Goal: Task Accomplishment & Management: Manage account settings

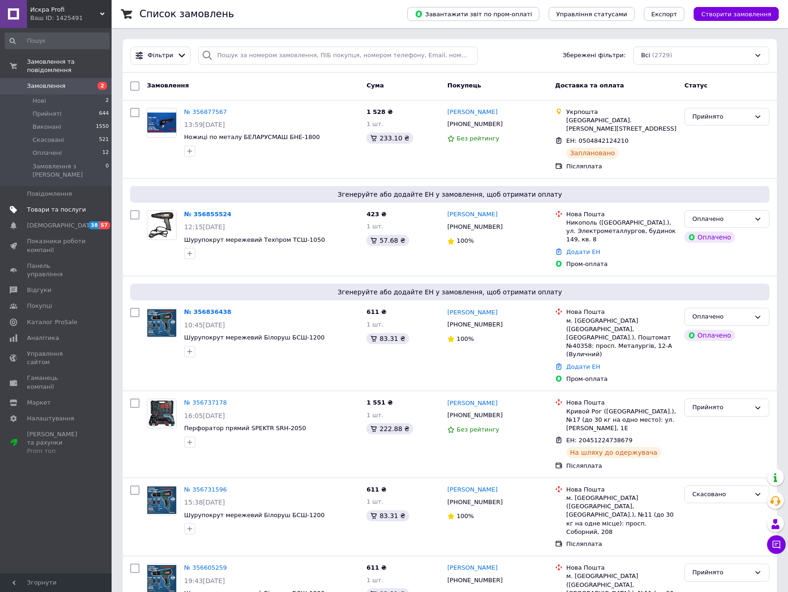
click at [42, 205] on span "Товари та послуги" at bounding box center [56, 209] width 59 height 8
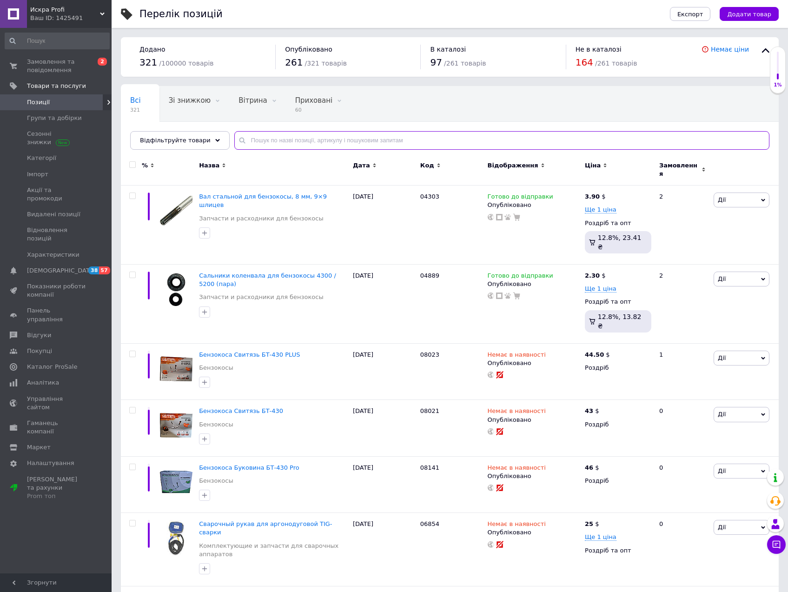
click at [253, 142] on input "text" at bounding box center [501, 140] width 535 height 19
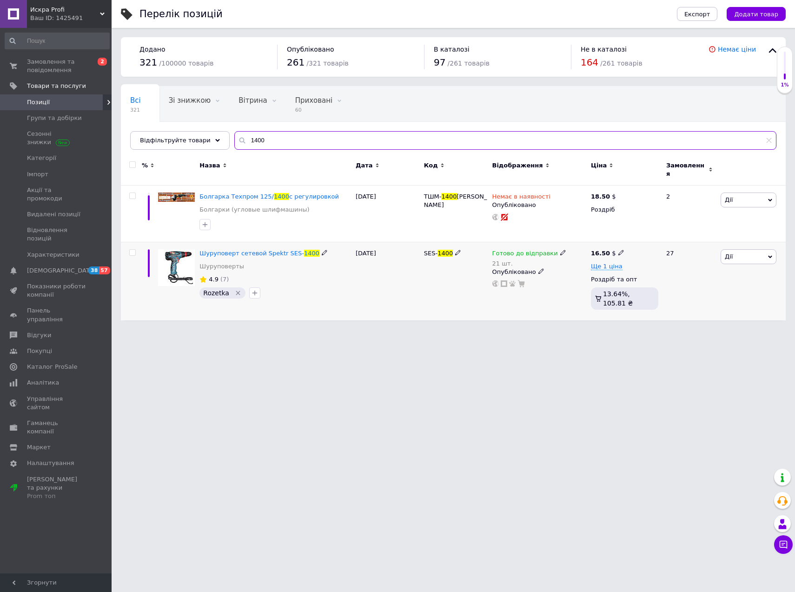
type input "1400"
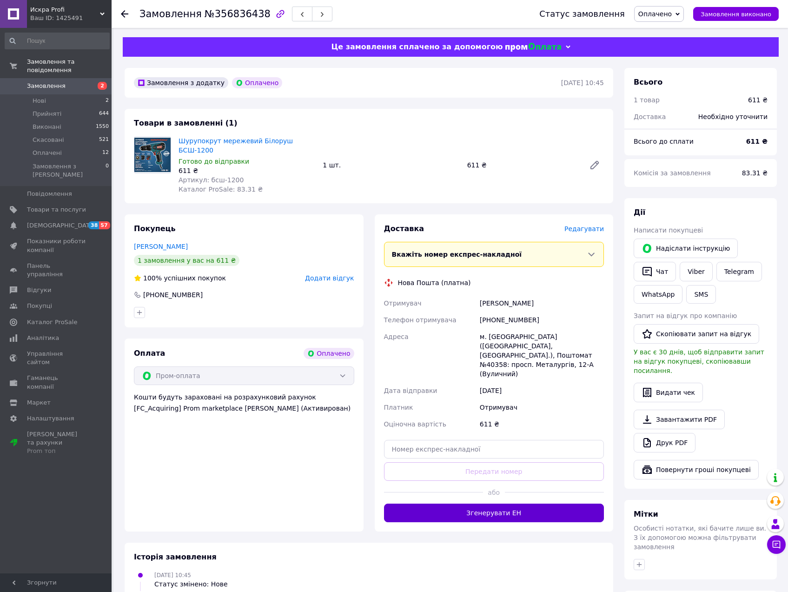
click at [565, 503] on button "Згенерувати ЕН" at bounding box center [494, 512] width 220 height 19
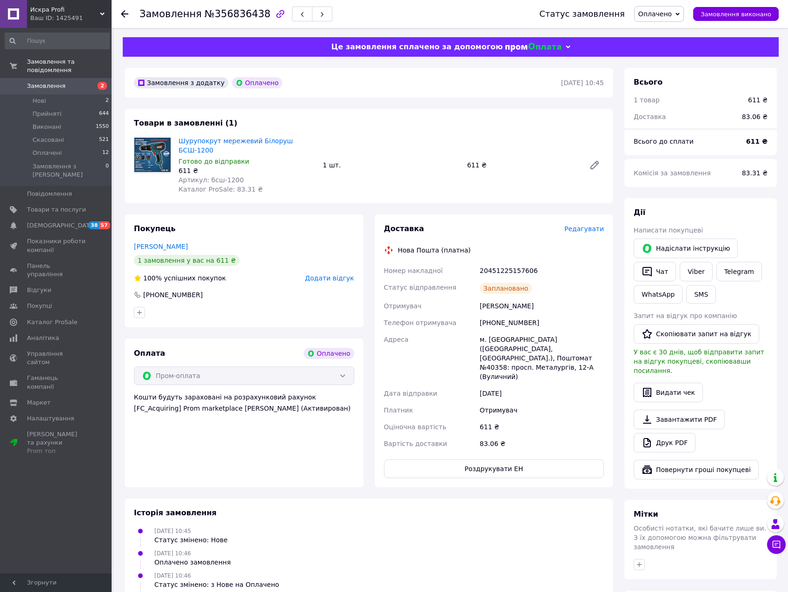
click at [498, 262] on div "20451225157606" at bounding box center [542, 270] width 128 height 17
copy div "20451225157606"
click at [489, 298] on div "Личко Дмитрий" at bounding box center [542, 305] width 128 height 17
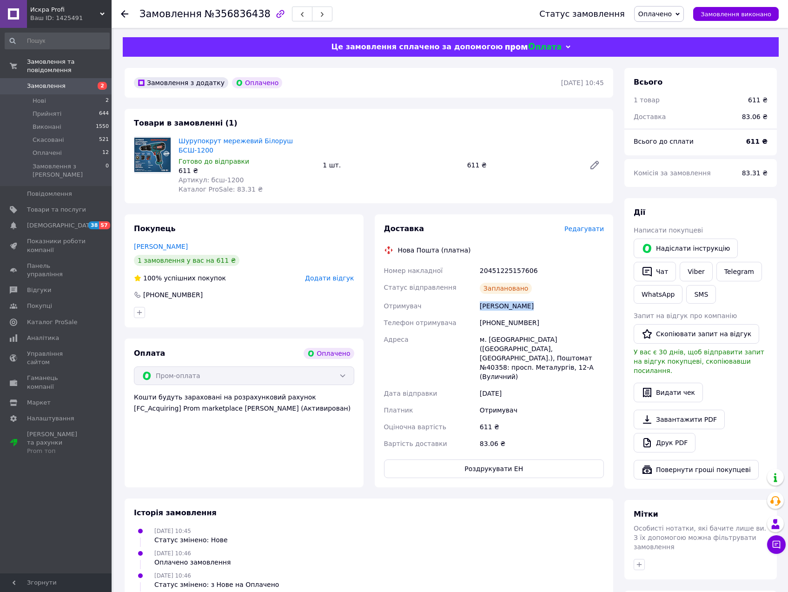
click at [489, 298] on div "Личко Дмитрий" at bounding box center [542, 305] width 128 height 17
copy div "Личко Дмитрий"
click at [178, 12] on span "Замовлення" at bounding box center [170, 13] width 62 height 11
click at [178, 13] on span "Замовлення" at bounding box center [170, 13] width 62 height 11
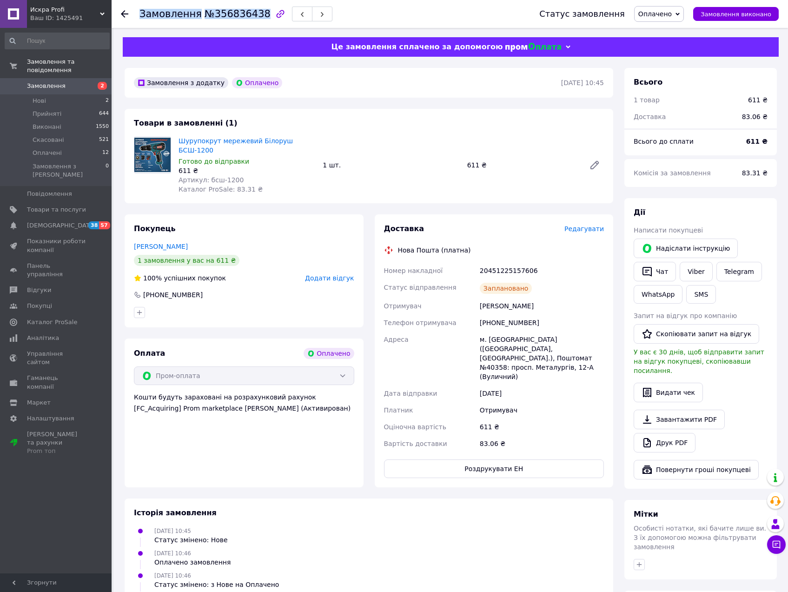
copy h1 "Замовлення №356836438"
click at [500, 459] on button "Роздрукувати ЕН" at bounding box center [494, 468] width 220 height 19
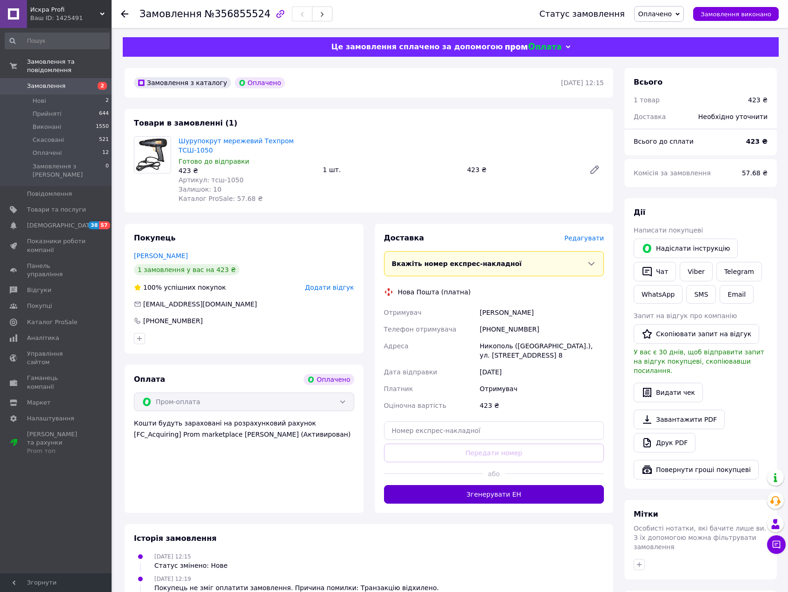
click at [543, 488] on button "Згенерувати ЕН" at bounding box center [494, 494] width 220 height 19
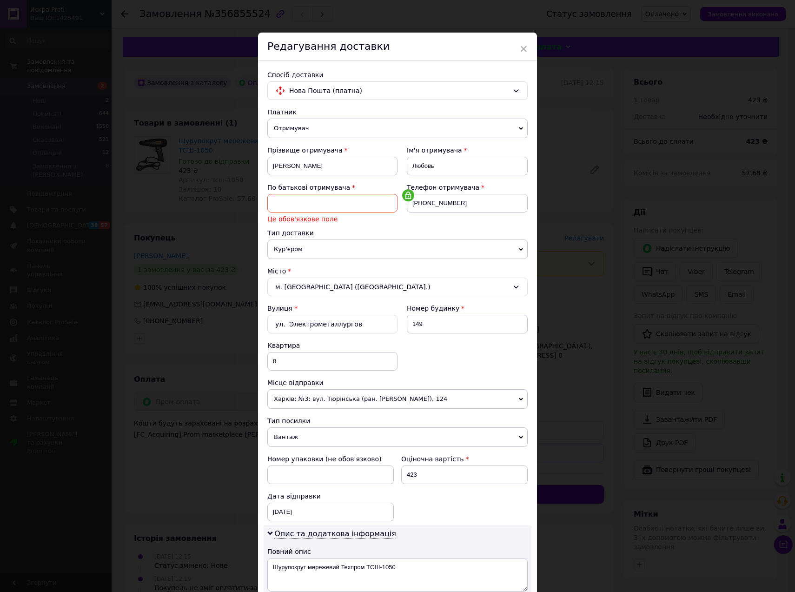
click at [297, 204] on input at bounding box center [332, 203] width 130 height 19
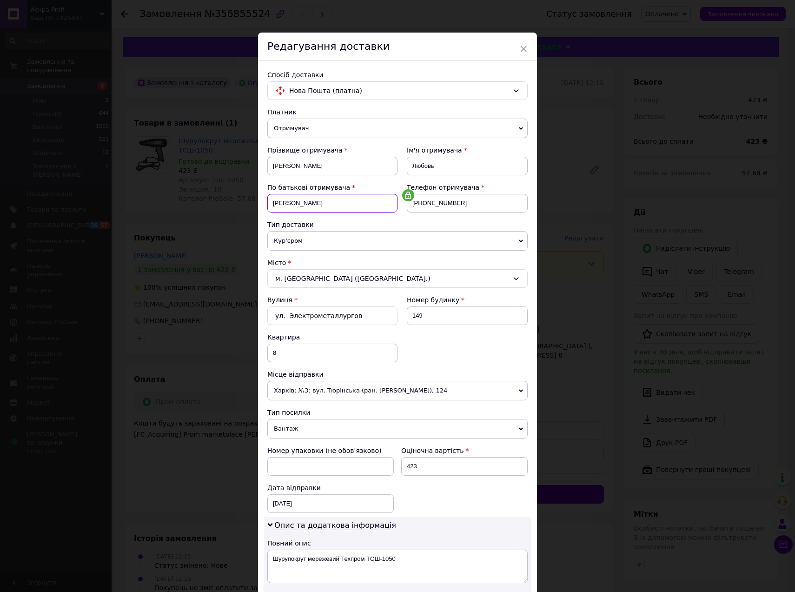
type input "Миколаївна"
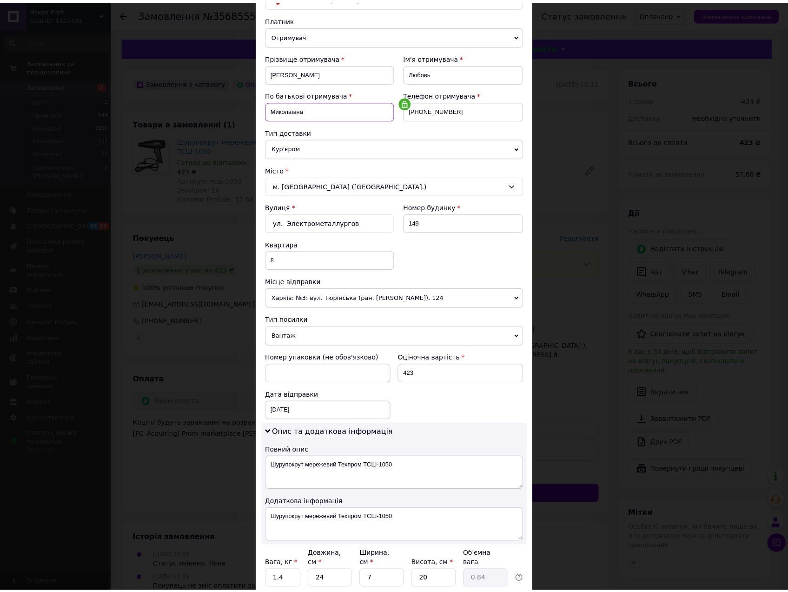
scroll to position [139, 0]
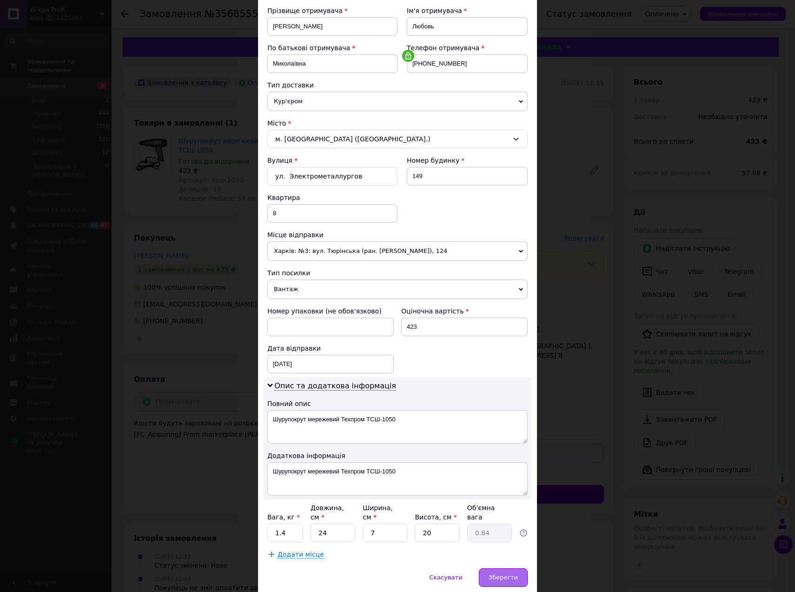
click at [500, 574] on span "Зберегти" at bounding box center [502, 577] width 29 height 7
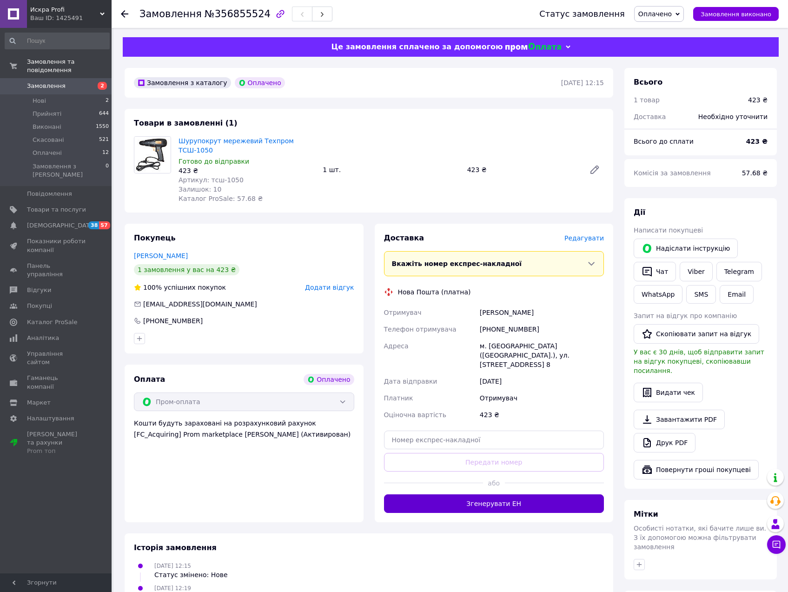
click at [546, 494] on button "Згенерувати ЕН" at bounding box center [494, 503] width 220 height 19
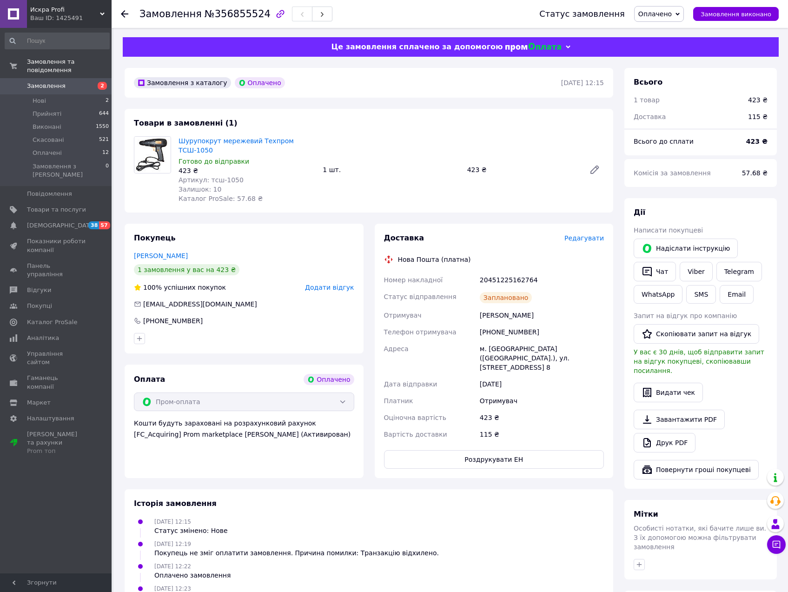
click at [501, 274] on div "20451225162764" at bounding box center [542, 279] width 128 height 17
copy div "20451225162764"
click at [491, 307] on div "[PERSON_NAME]" at bounding box center [542, 315] width 128 height 17
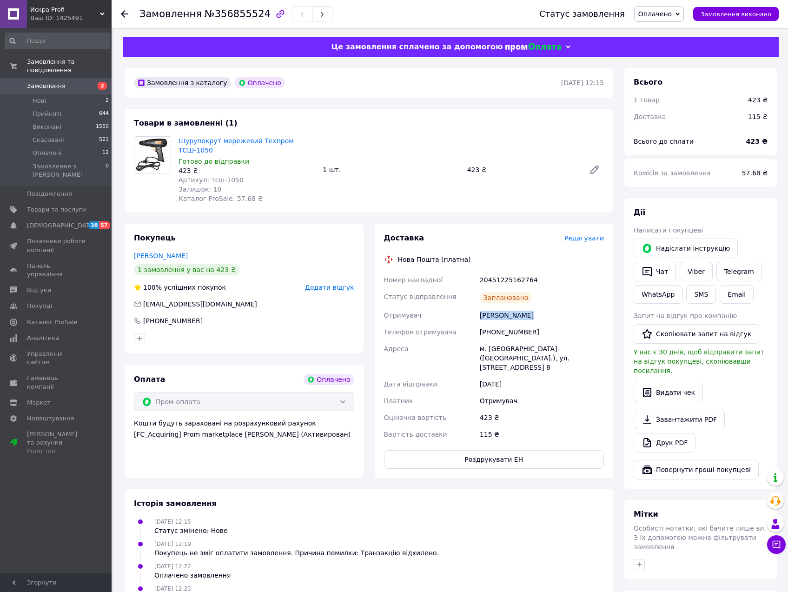
click at [491, 307] on div "[PERSON_NAME]" at bounding box center [542, 315] width 128 height 17
copy div "[PERSON_NAME]"
click at [176, 18] on span "Замовлення" at bounding box center [170, 13] width 62 height 11
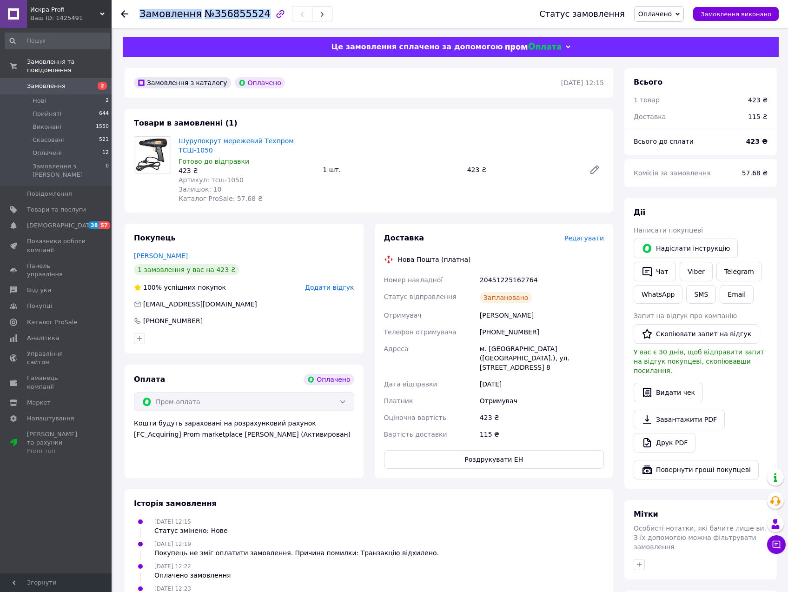
copy h1 "Замовлення №356855524"
click at [496, 450] on button "Роздрукувати ЕН" at bounding box center [494, 459] width 220 height 19
